Goal: Transaction & Acquisition: Purchase product/service

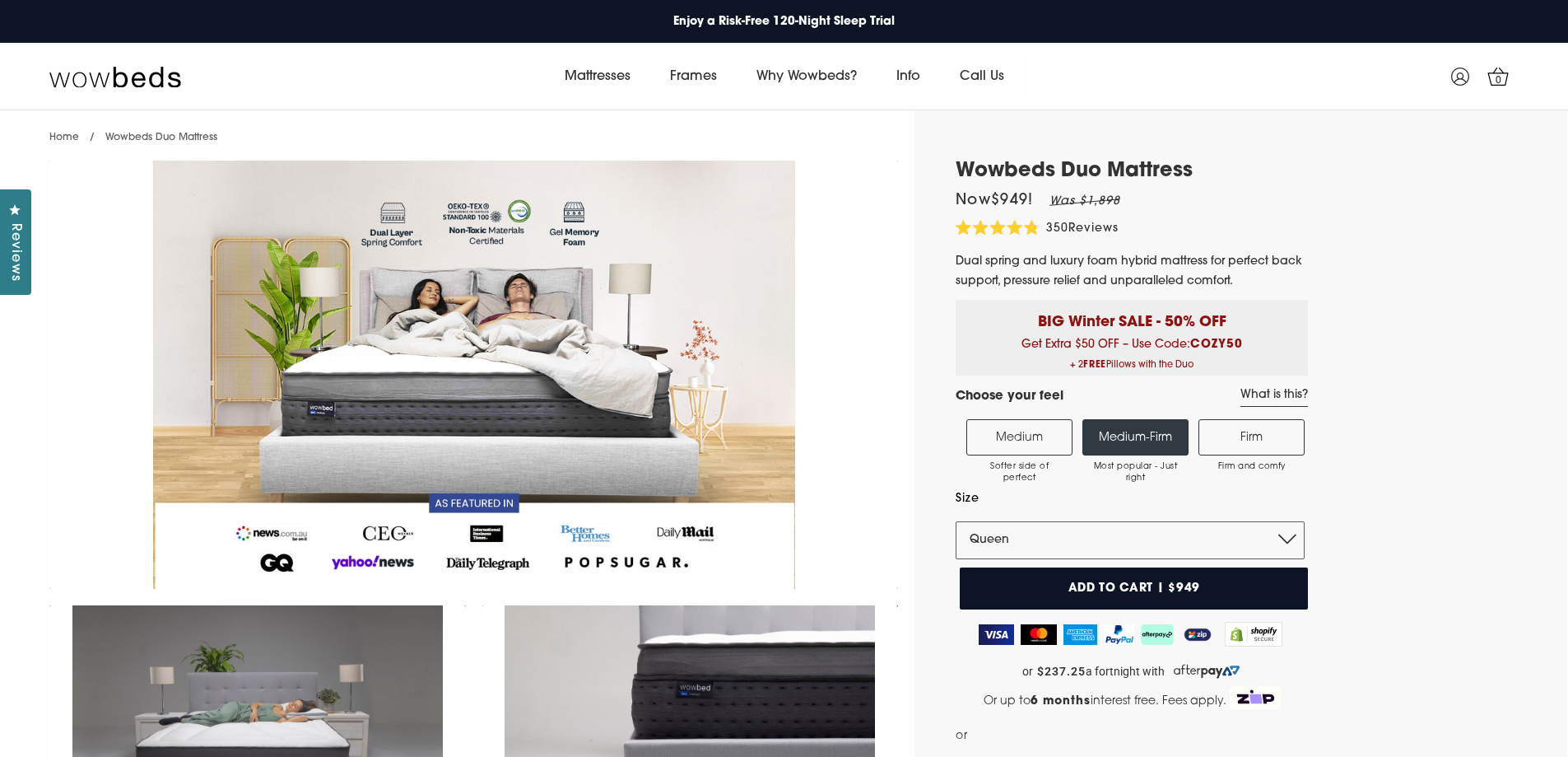
click at [1270, 438] on label "Firm Firm and comfy" at bounding box center [1252, 437] width 106 height 36
click at [0, 0] on input "Firm Firm and comfy" at bounding box center [0, 0] width 0 height 0
click at [1003, 538] on select "Single King Single Double Queen King" at bounding box center [1130, 540] width 349 height 38
click at [1003, 534] on select "Single King Single Double Queen King" at bounding box center [1130, 540] width 349 height 38
click at [1110, 534] on select "Single King Single Double Queen King" at bounding box center [1130, 540] width 349 height 38
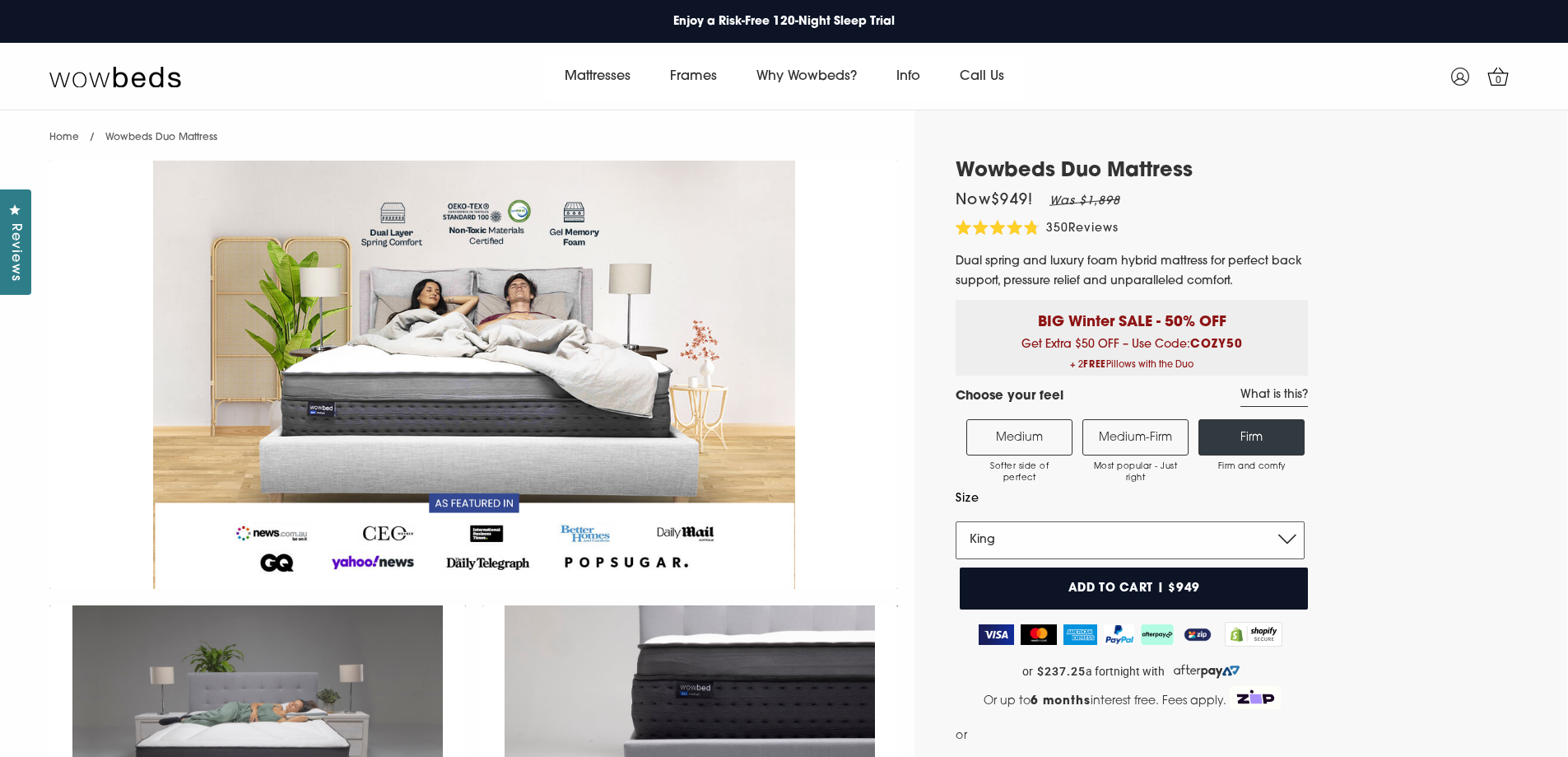
click at [955, 522] on select "Single King Single Double Queen King" at bounding box center [1130, 540] width 349 height 38
click at [1006, 543] on select "Single King Single Double Queen King" at bounding box center [1130, 540] width 349 height 38
select select "Queen"
click at [955, 522] on select "Single King Single Double Queen King" at bounding box center [1130, 540] width 349 height 38
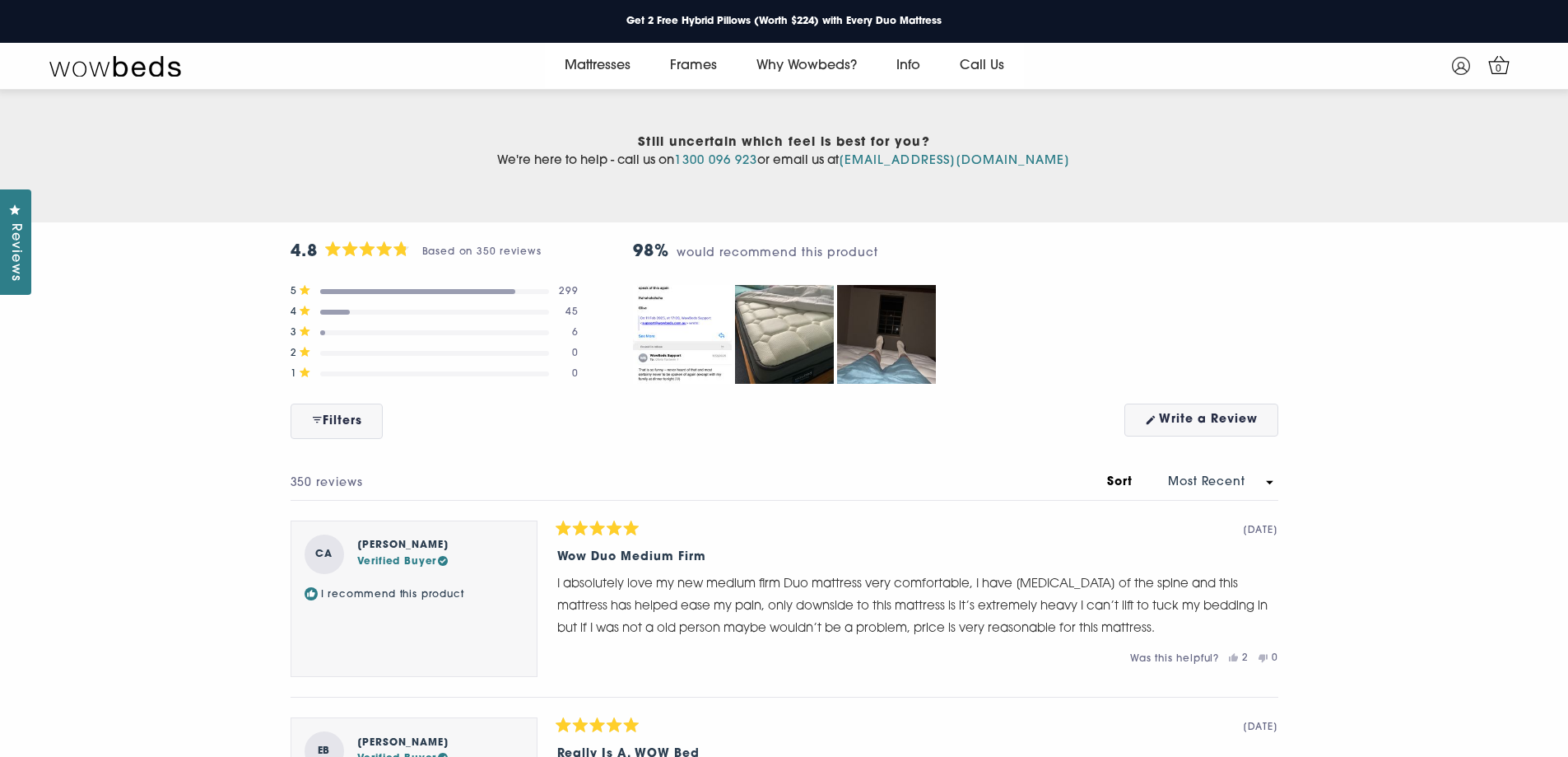
scroll to position [8382, 0]
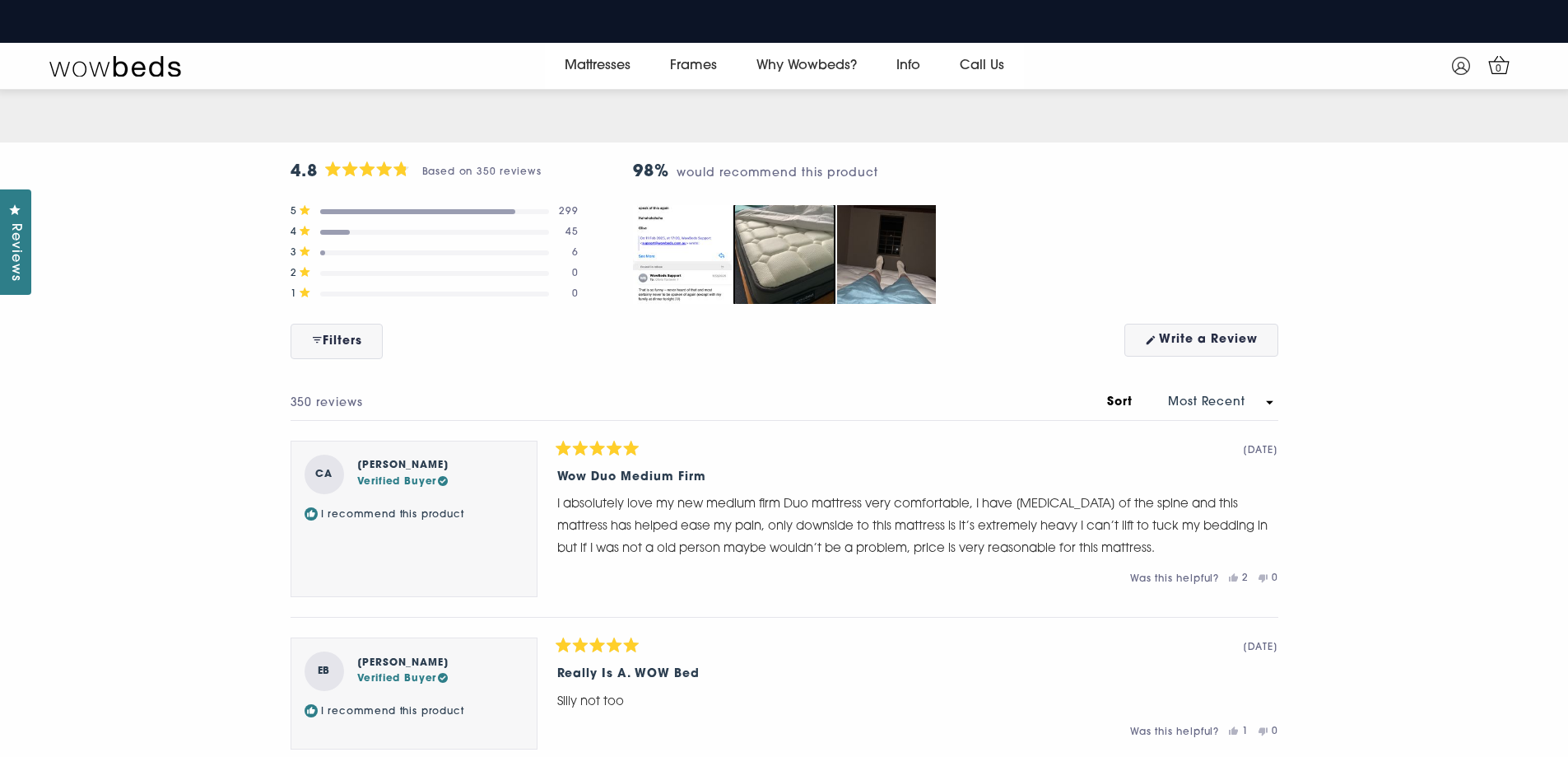
click at [791, 306] on img "Carousel of customer-uploaded media. Press left and right arrows to navigate. P…" at bounding box center [784, 255] width 104 height 104
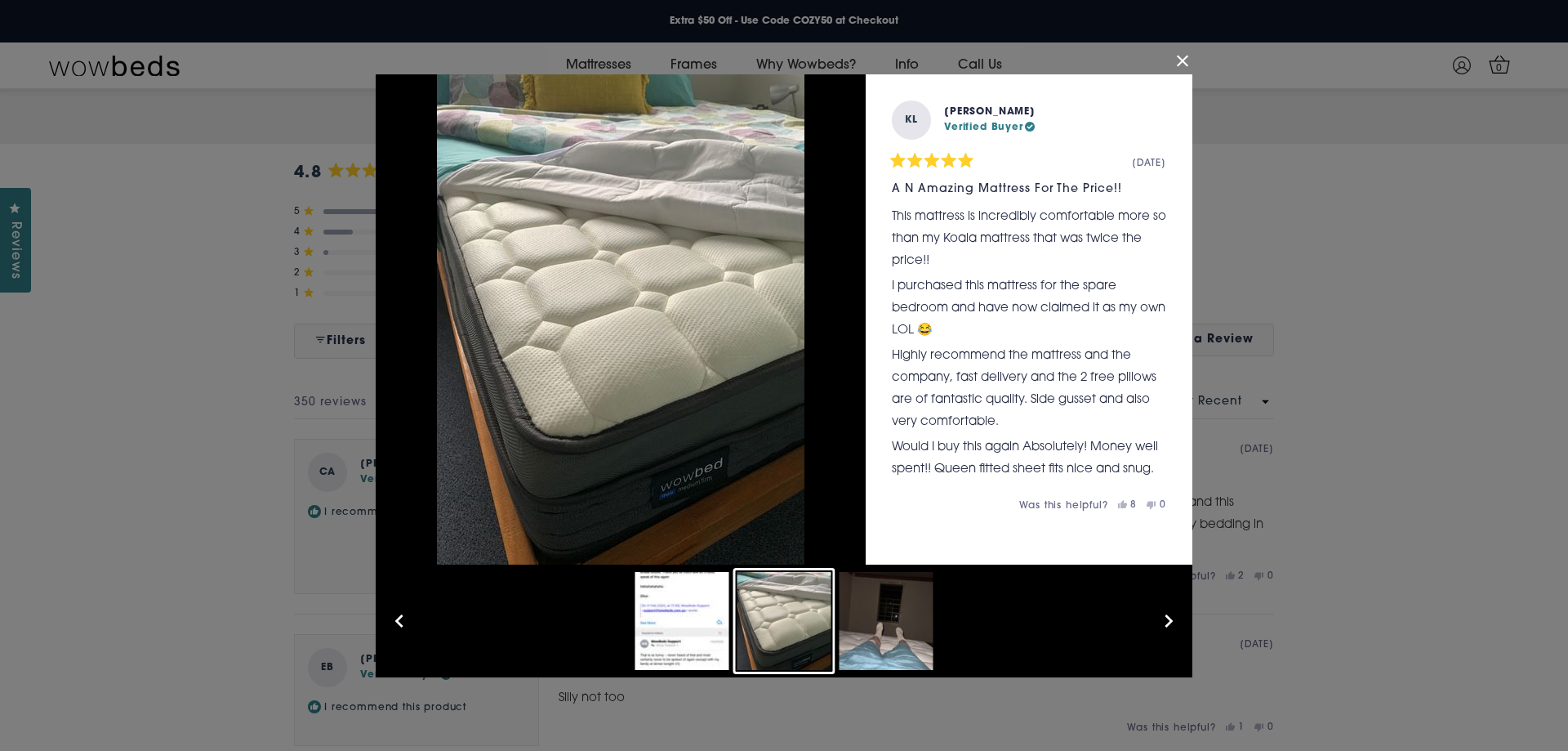
click at [1175, 613] on button "button" at bounding box center [1169, 621] width 41 height 41
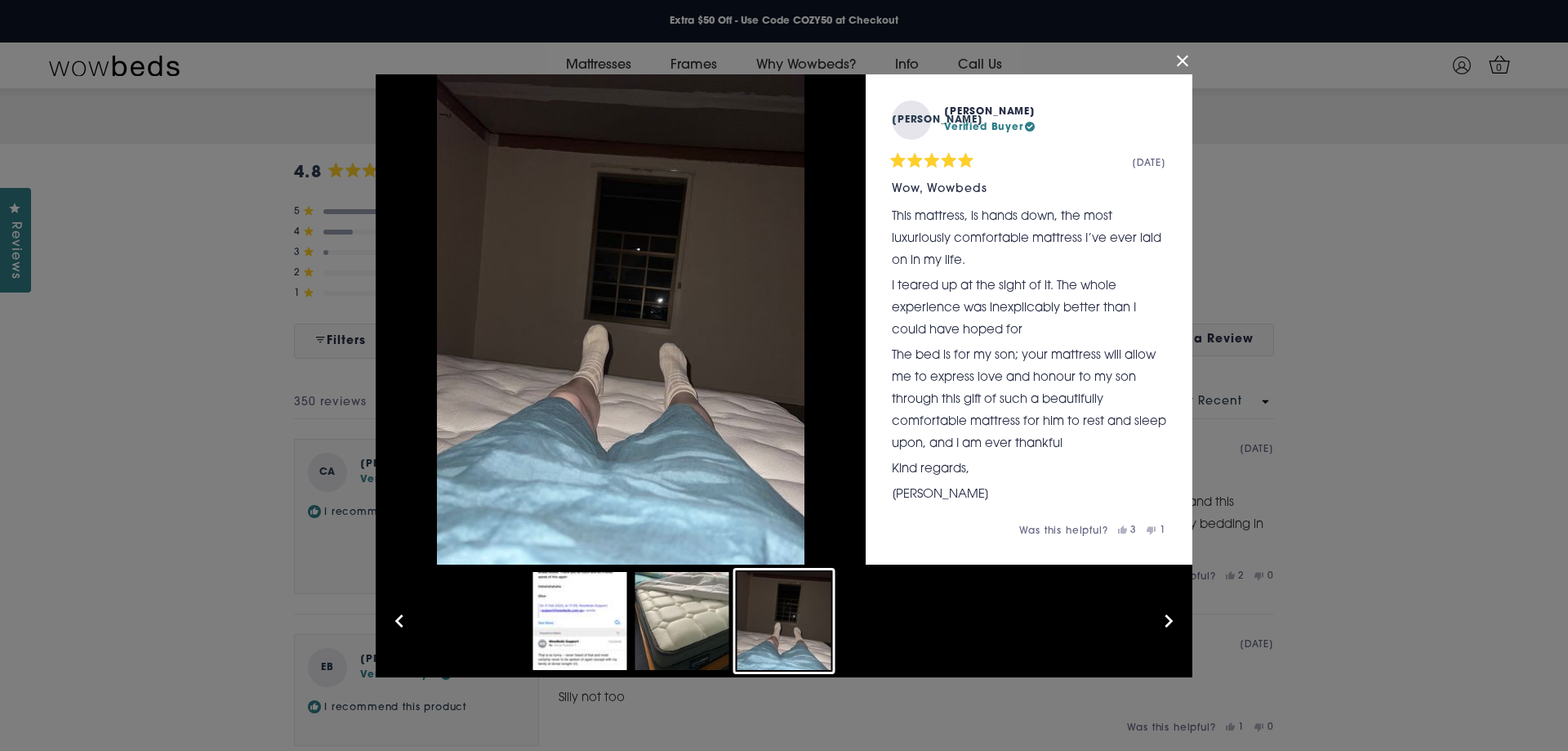
click at [1175, 613] on button "button" at bounding box center [1169, 621] width 41 height 41
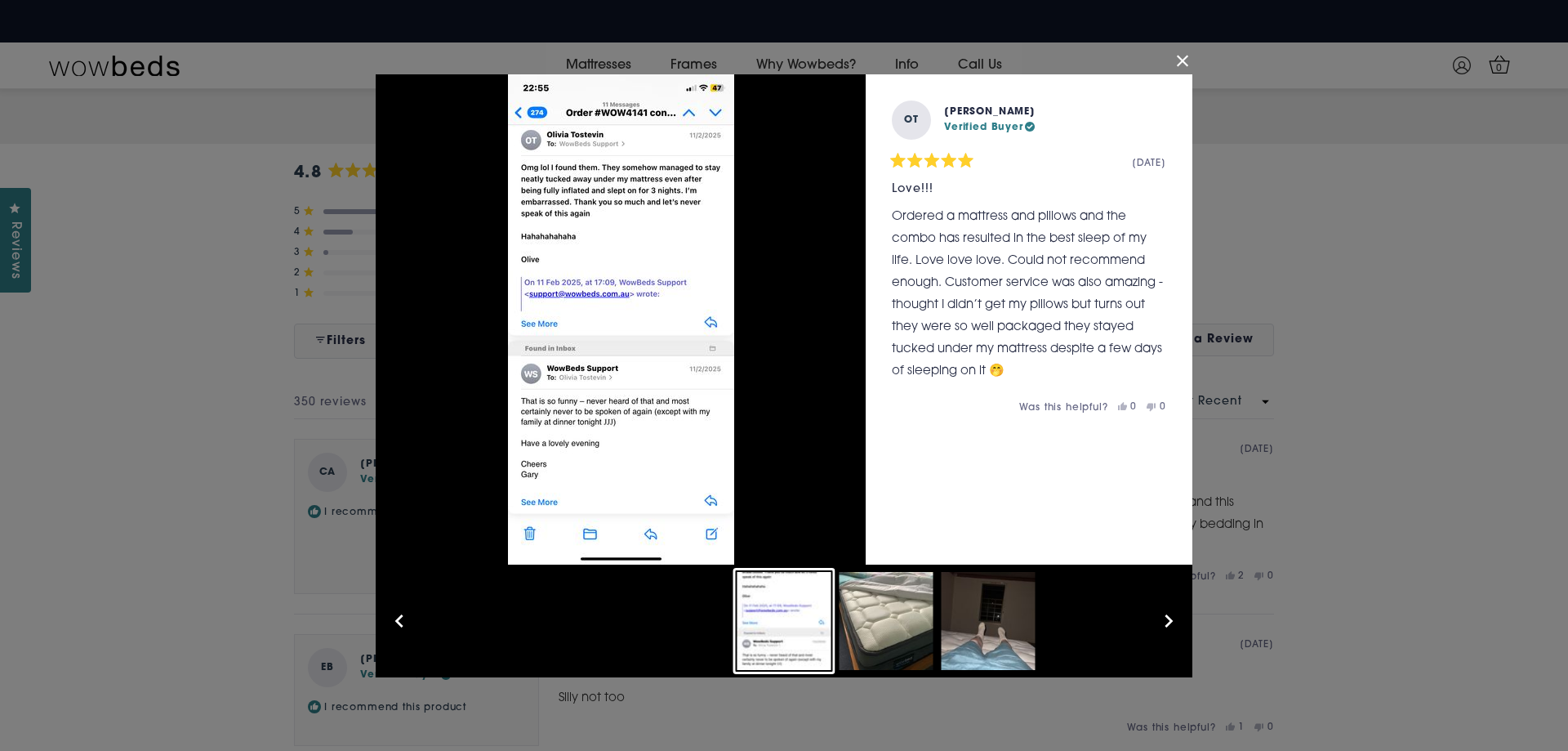
click at [1351, 424] on div "User Media and Reviews Gallery OT [PERSON_NAME] Verified Buyer Rated 5 out of 5…" at bounding box center [784, 376] width 1568 height 751
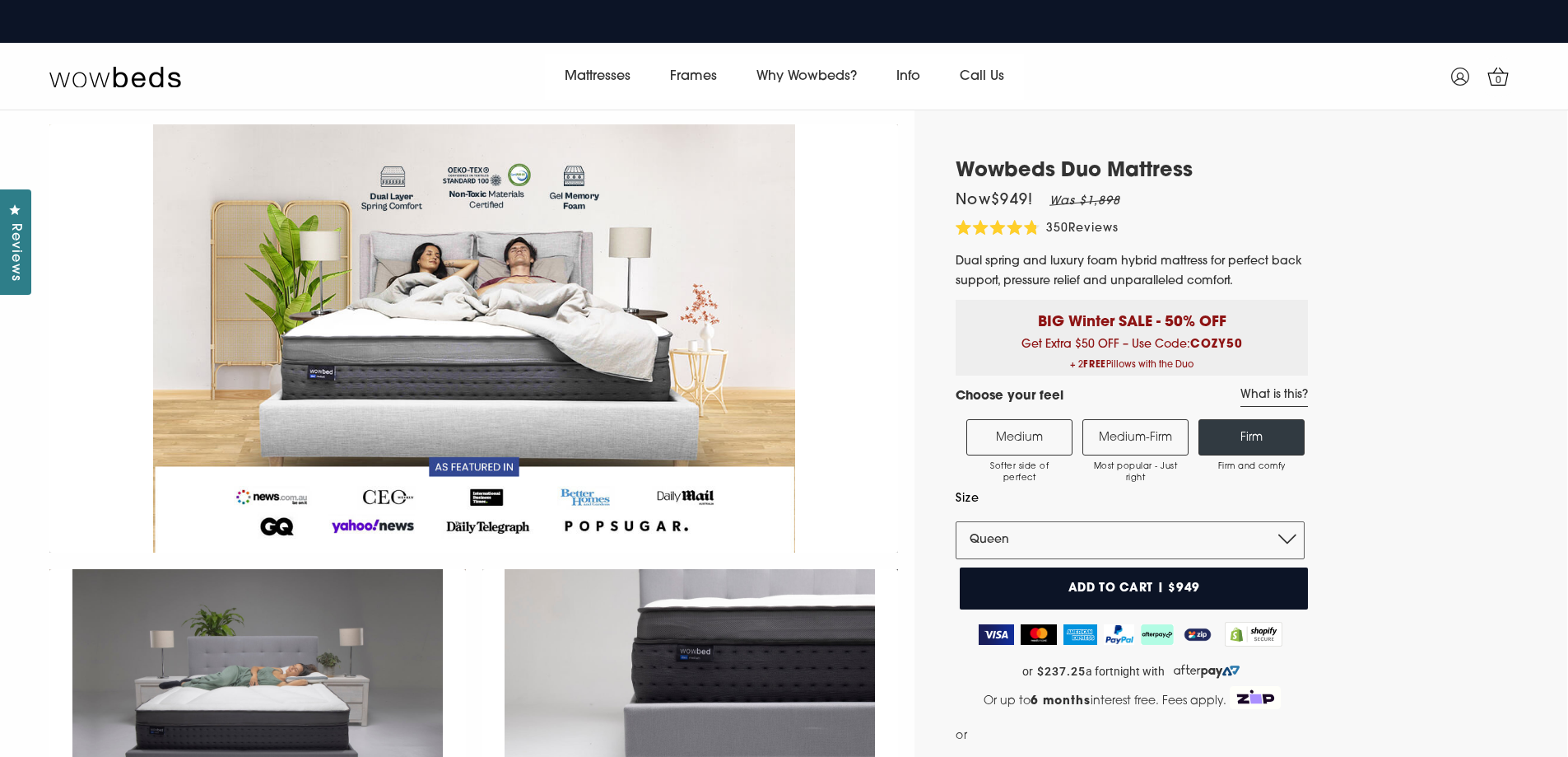
scroll to position [0, 0]
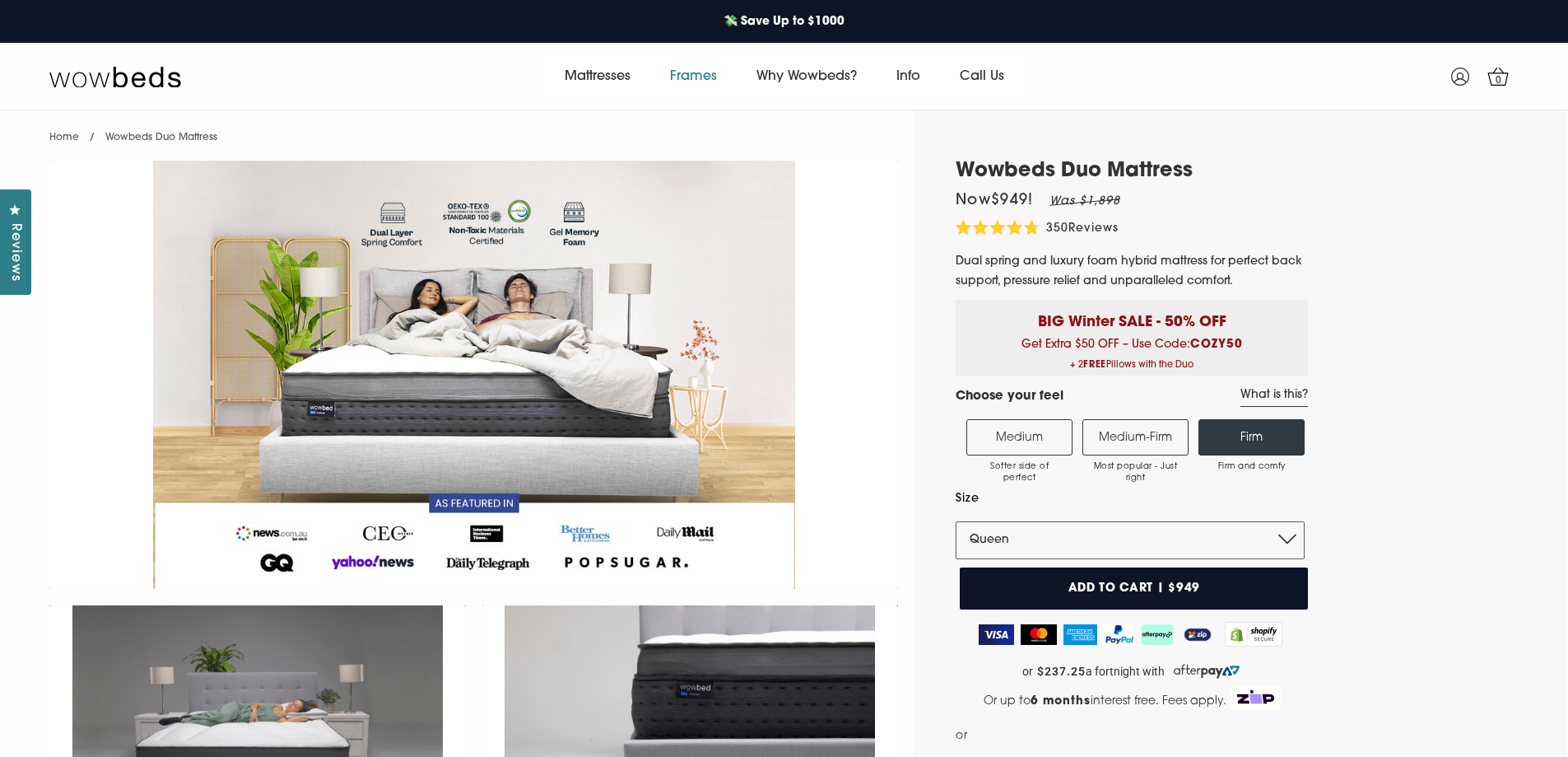
click at [705, 78] on link "Frames" at bounding box center [693, 77] width 86 height 46
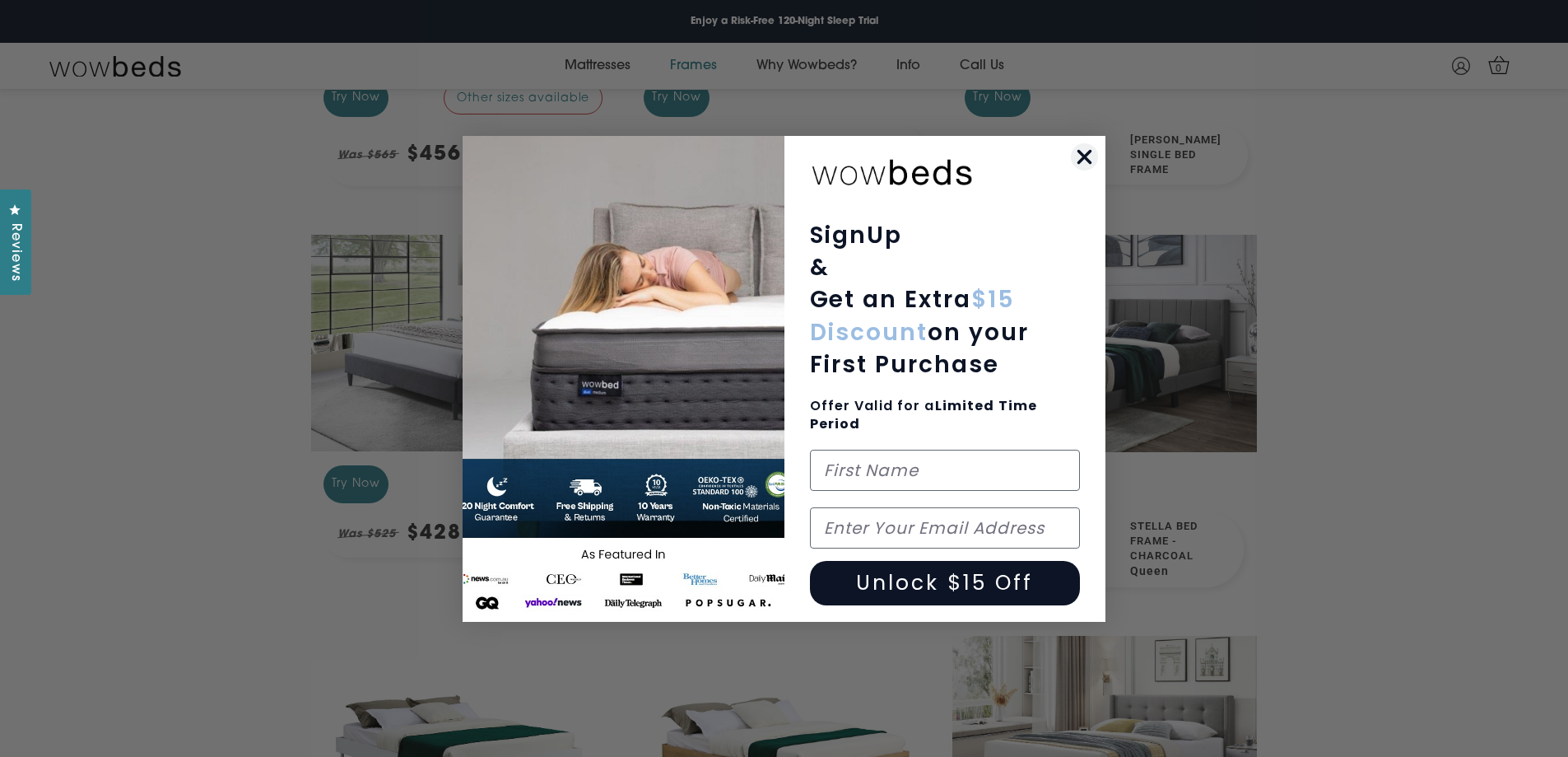
scroll to position [722, 0]
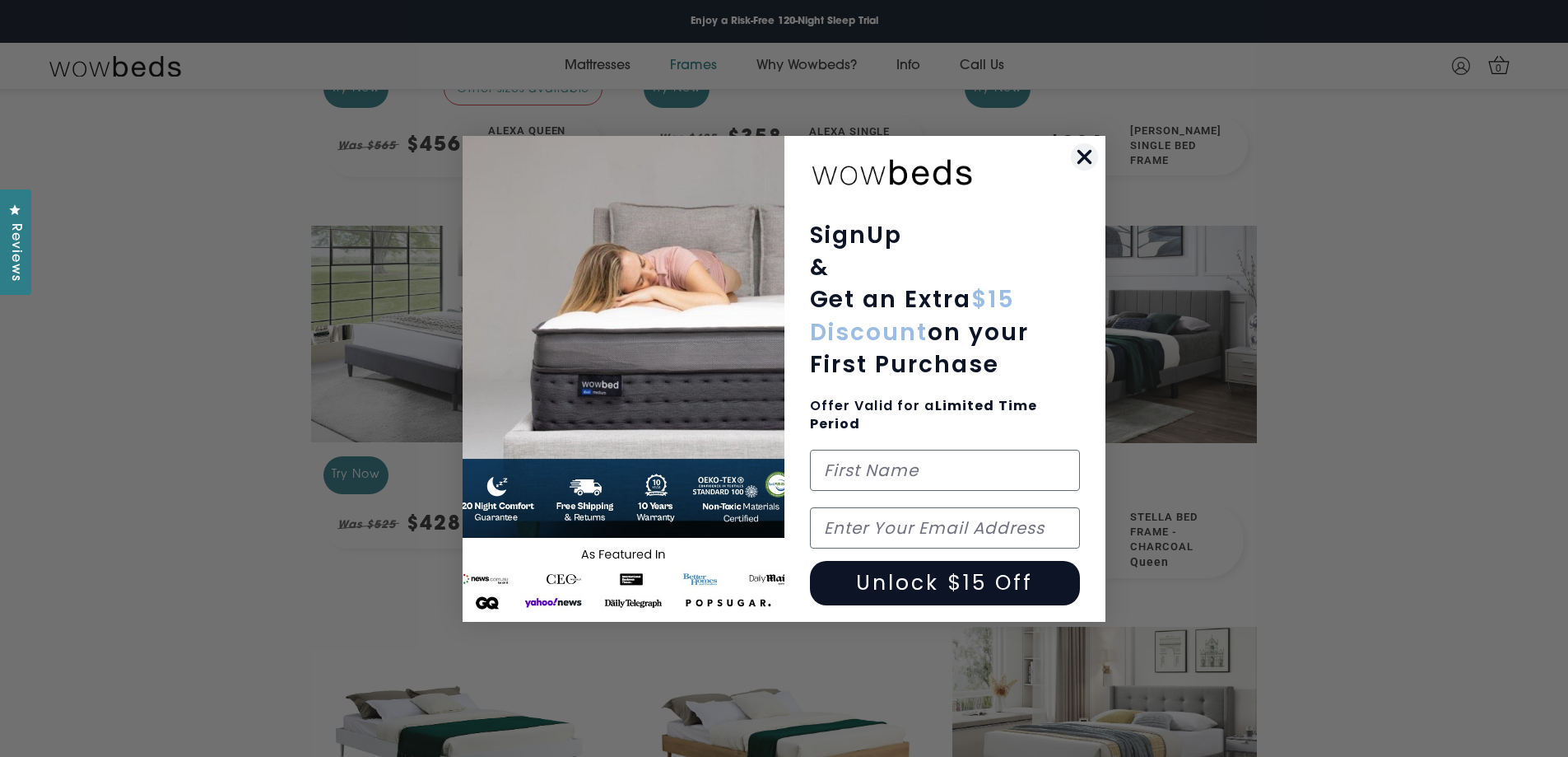
click at [1088, 160] on icon "Close dialog" at bounding box center [1085, 156] width 11 height 11
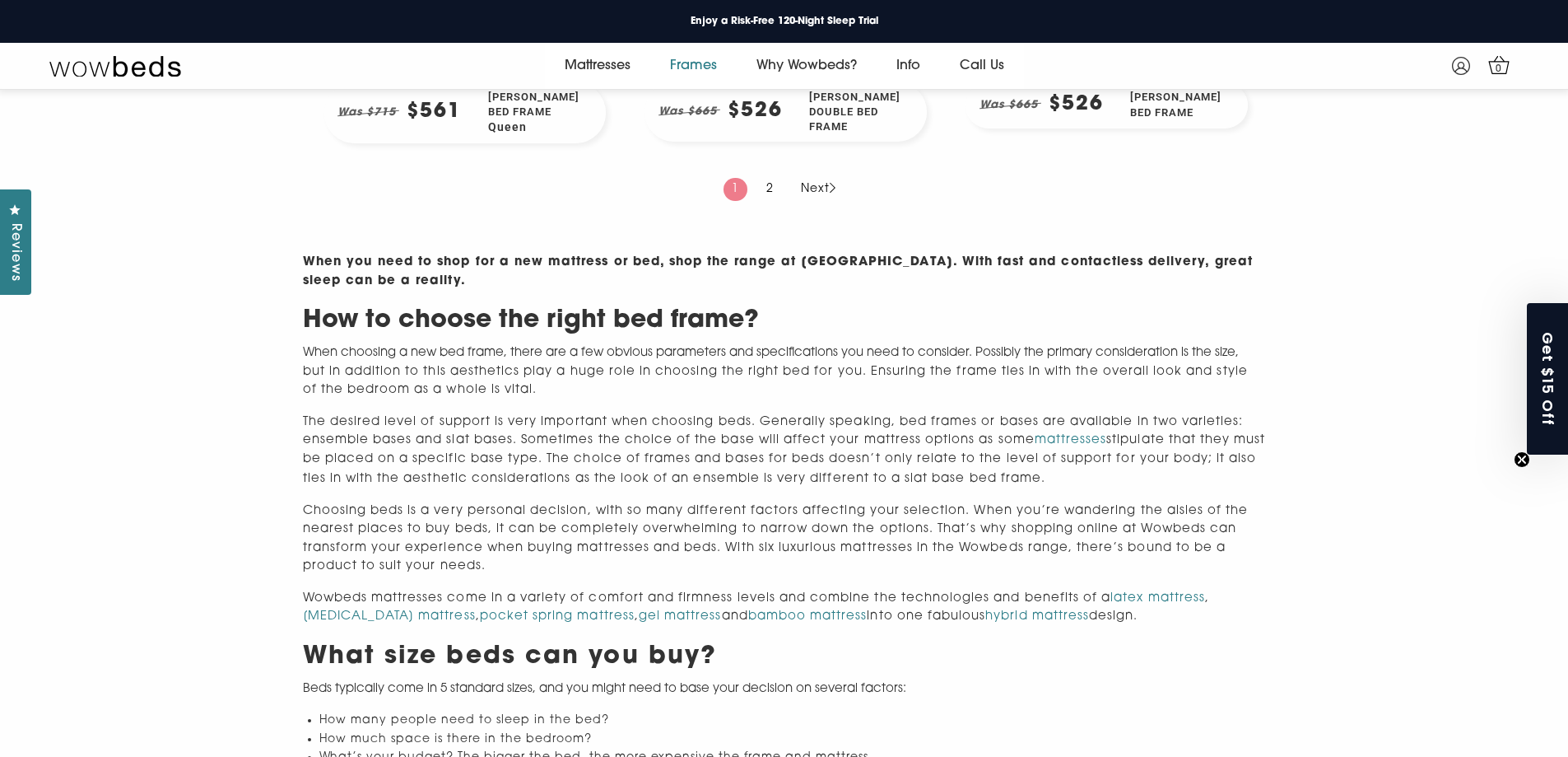
scroll to position [1875, 0]
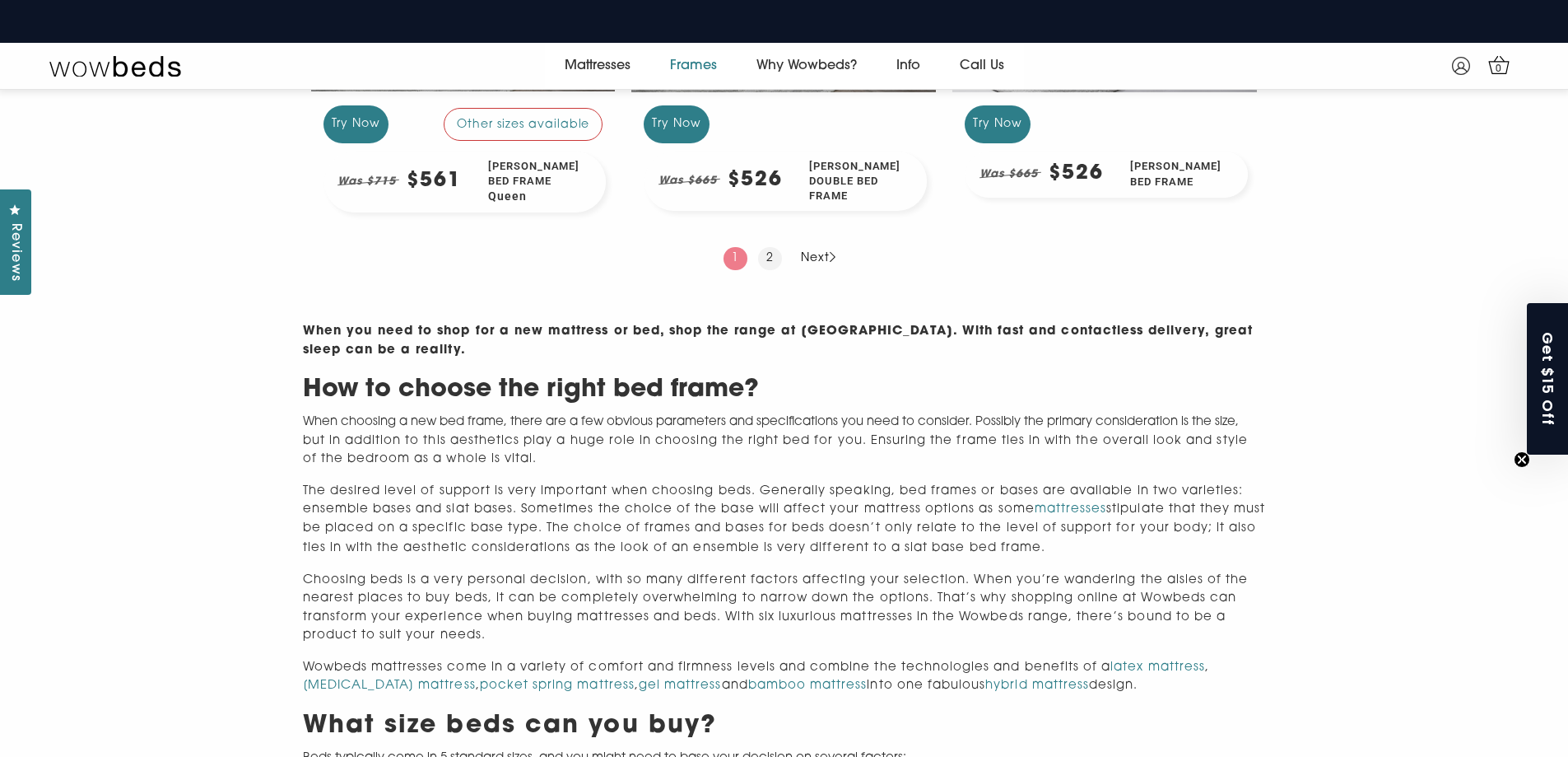
click at [773, 266] on link "2" at bounding box center [771, 259] width 24 height 23
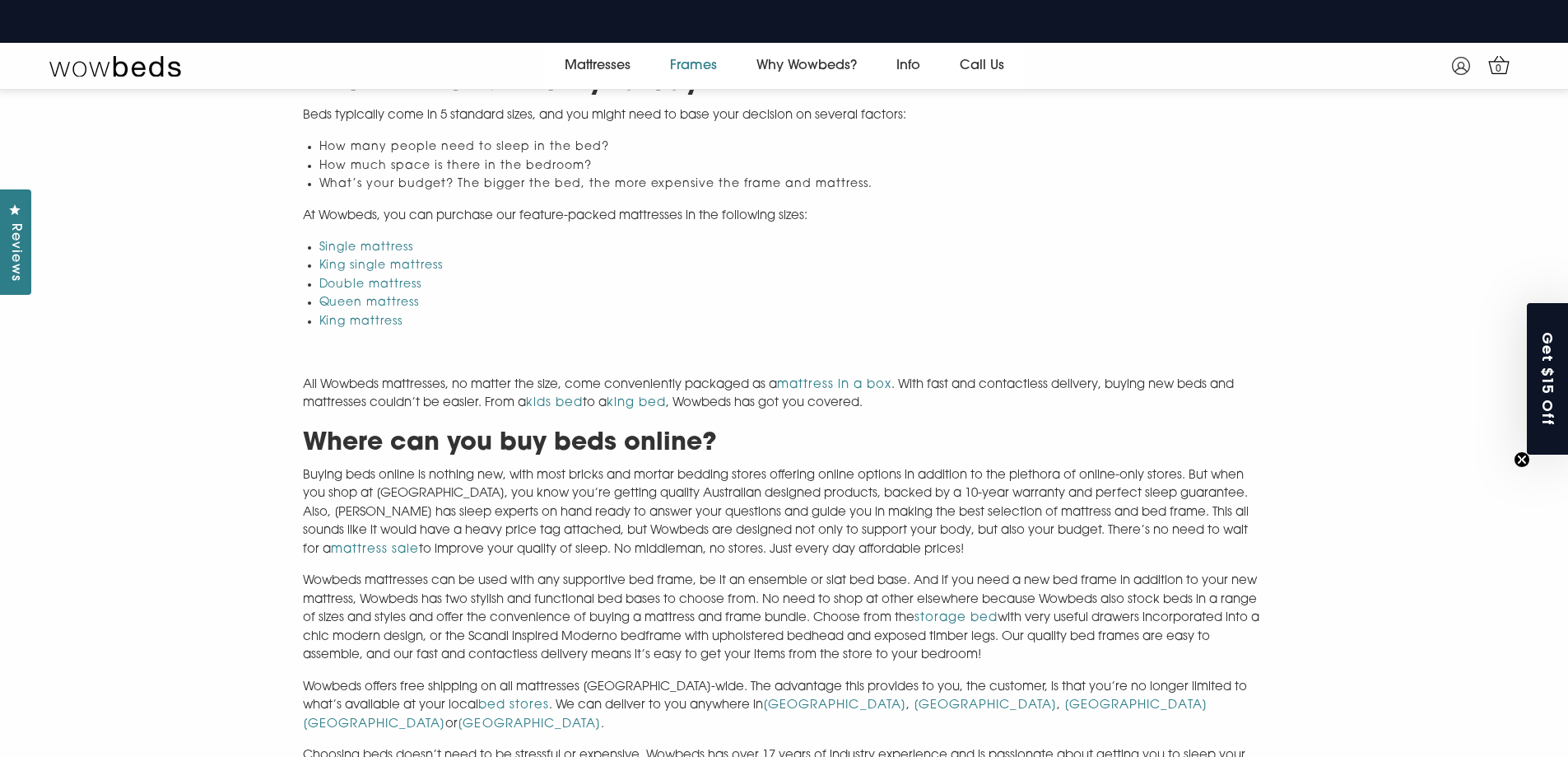
scroll to position [1482, 0]
